Goal: Information Seeking & Learning: Learn about a topic

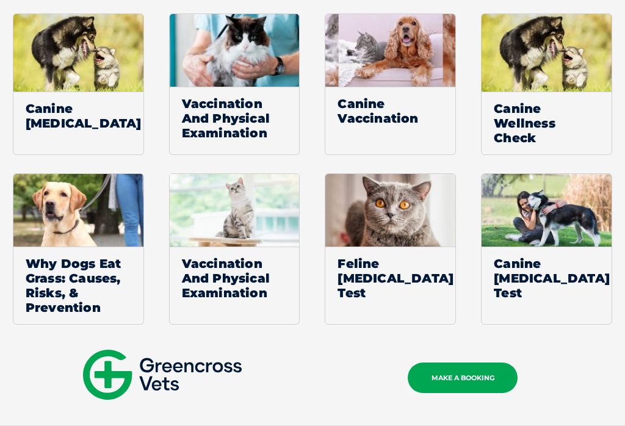
scroll to position [1277, 0]
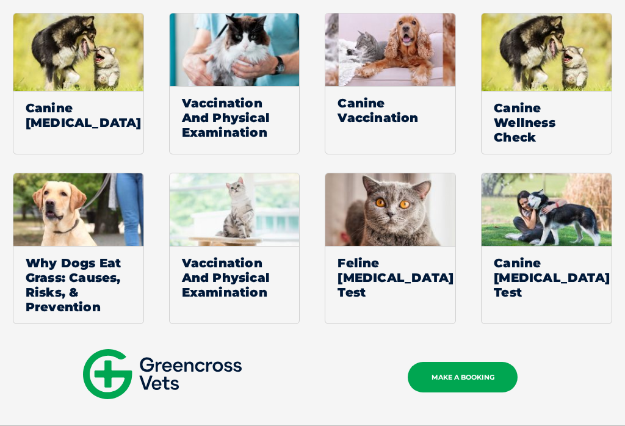
click at [81, 210] on img at bounding box center [78, 209] width 130 height 73
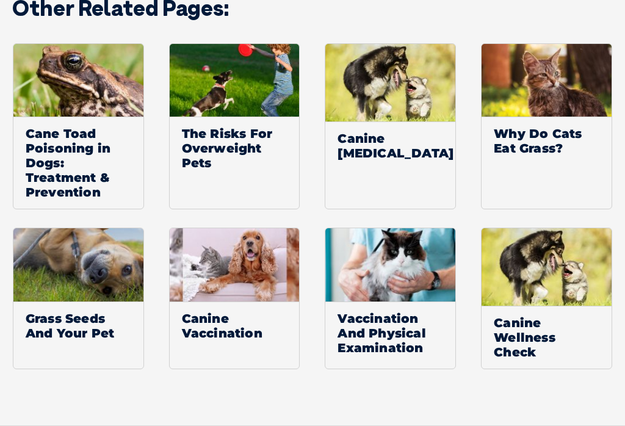
scroll to position [2692, 0]
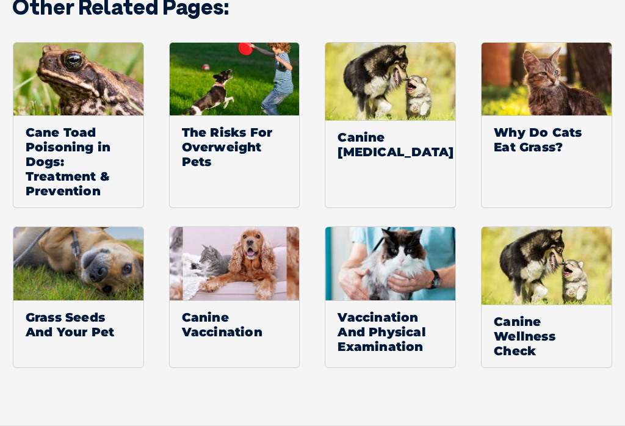
click at [223, 115] on img at bounding box center [235, 79] width 130 height 73
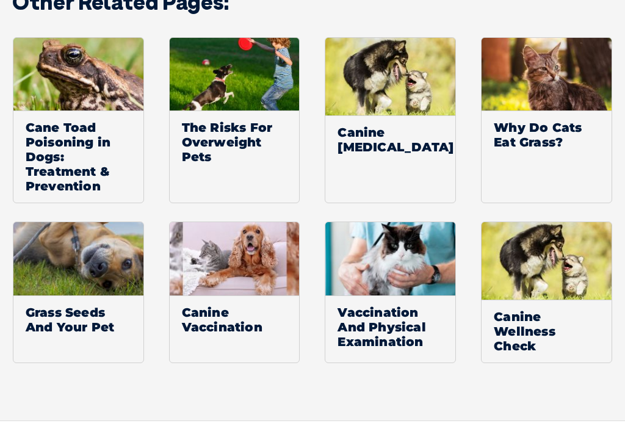
scroll to position [2711, 0]
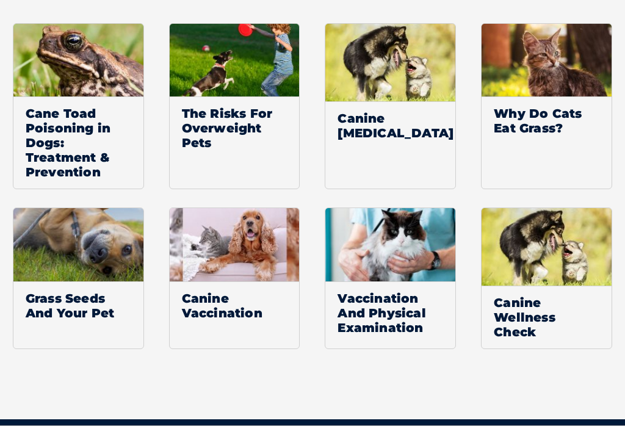
click at [404, 66] on img at bounding box center [394, 62] width 138 height 77
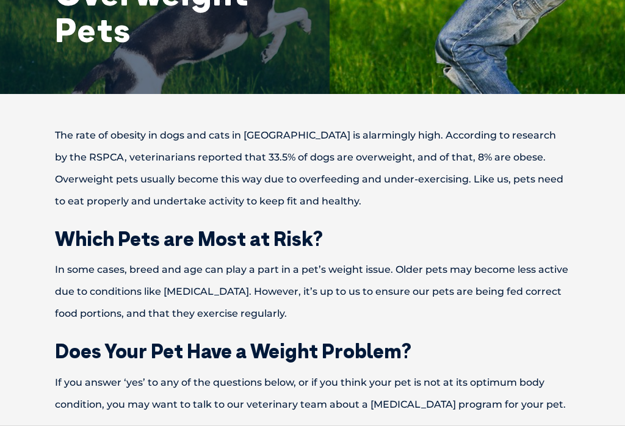
scroll to position [242, 0]
click at [568, 345] on h2 "Does Your Pet Have a Weight Problem?" at bounding box center [312, 351] width 600 height 20
click at [569, 341] on h2 "Does Your Pet Have a Weight Problem?" at bounding box center [312, 351] width 600 height 20
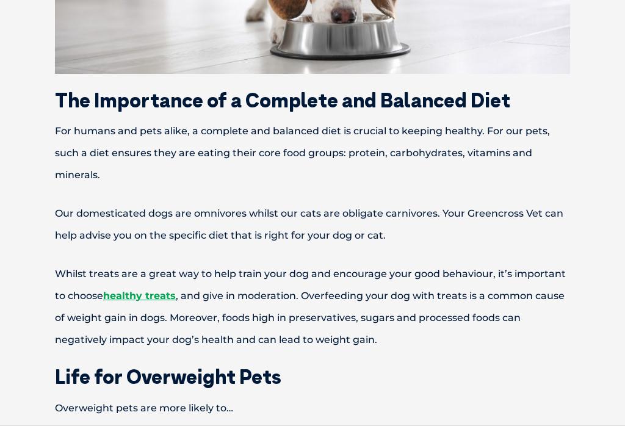
scroll to position [1044, 0]
click at [519, 419] on p "Overweight pets are more likely to…" at bounding box center [312, 408] width 600 height 22
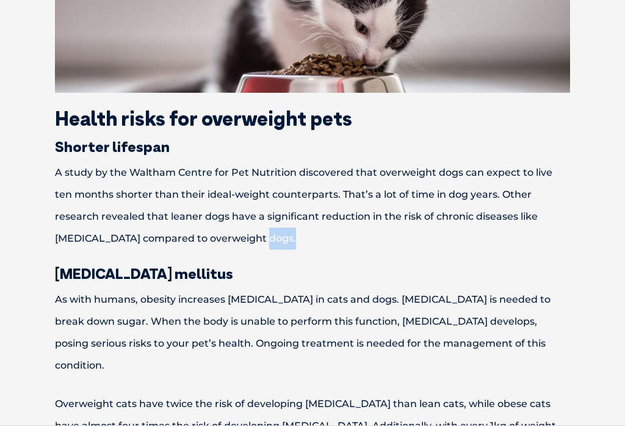
scroll to position [2608, 0]
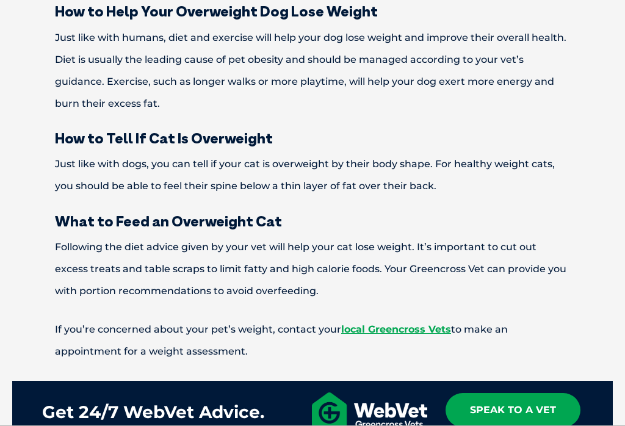
scroll to position [3789, 0]
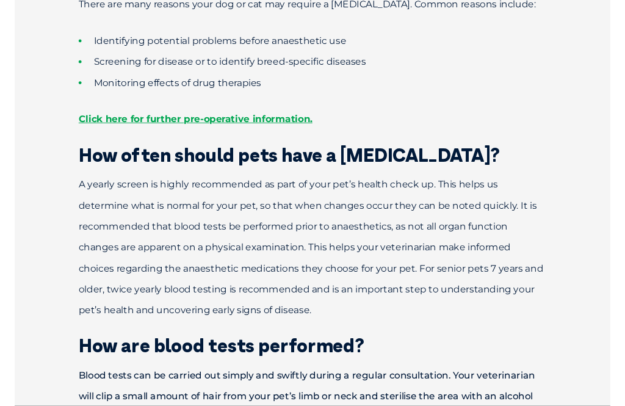
scroll to position [955, 0]
